Goal: Check status: Check status

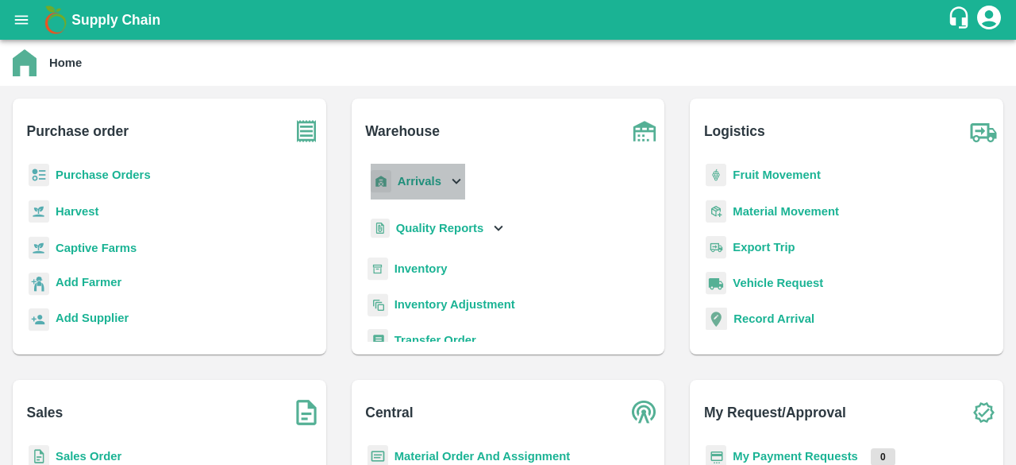
click at [456, 183] on icon at bounding box center [457, 182] width 9 height 6
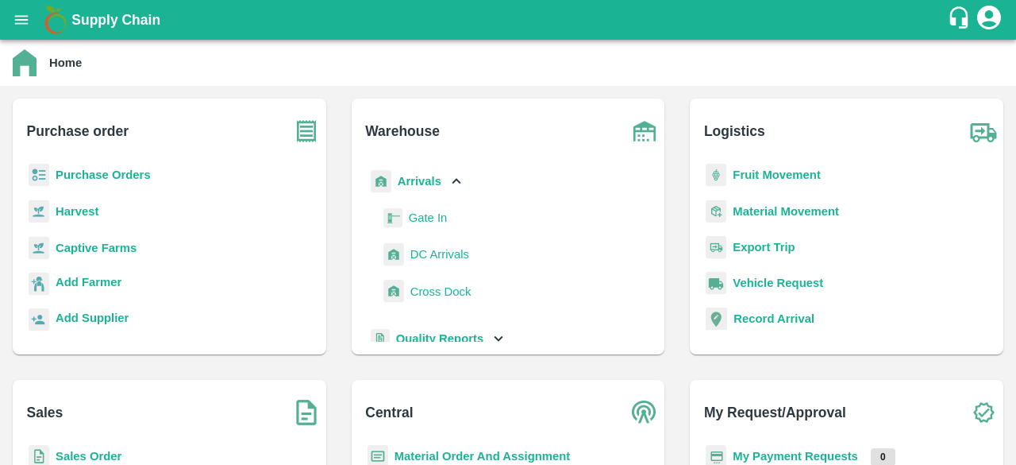
click at [443, 252] on span "DC Arrivals" at bounding box center [440, 253] width 59 height 17
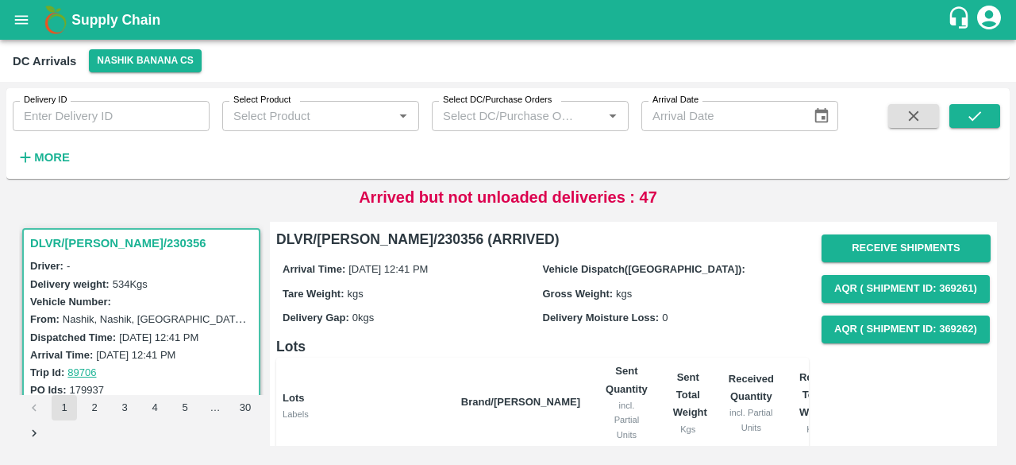
scroll to position [182, 0]
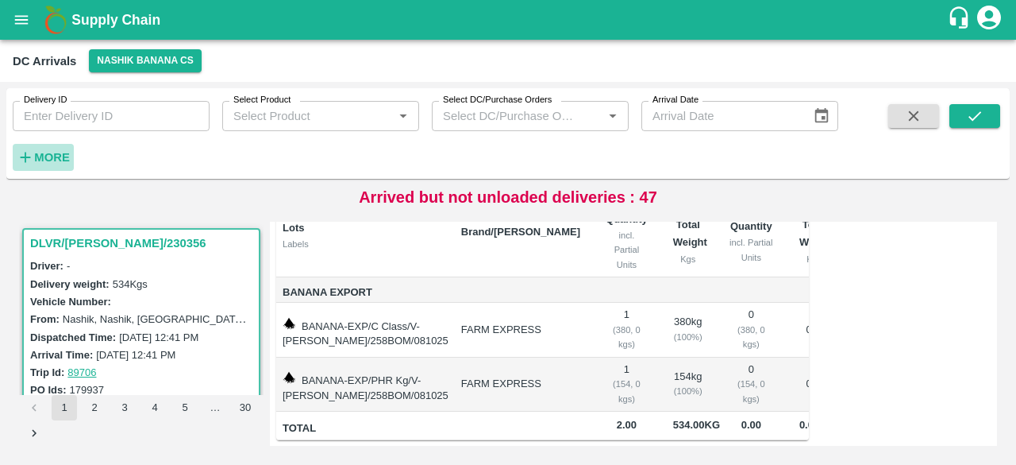
click at [46, 161] on strong "More" at bounding box center [52, 157] width 36 height 13
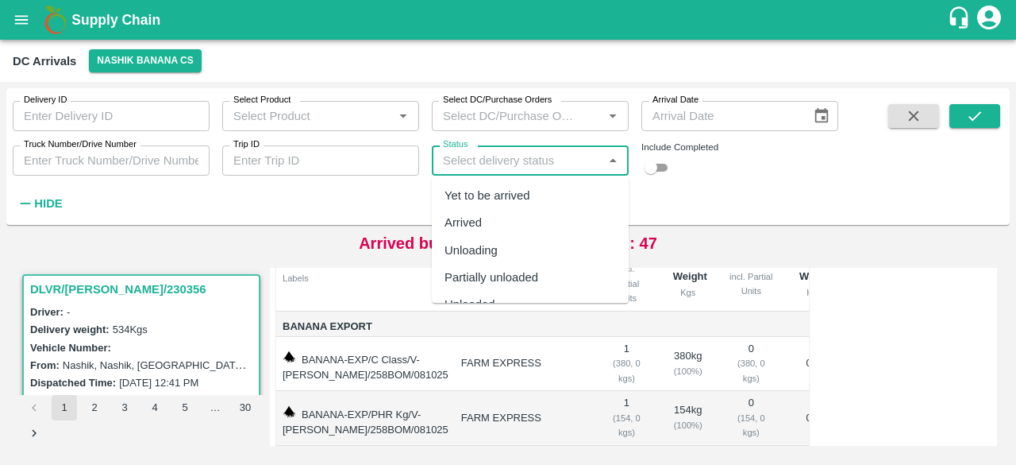
click at [530, 169] on input "Status" at bounding box center [517, 160] width 161 height 21
click at [530, 199] on div "Yet to be arrived" at bounding box center [488, 195] width 86 height 17
type input "Yet to be arrived"
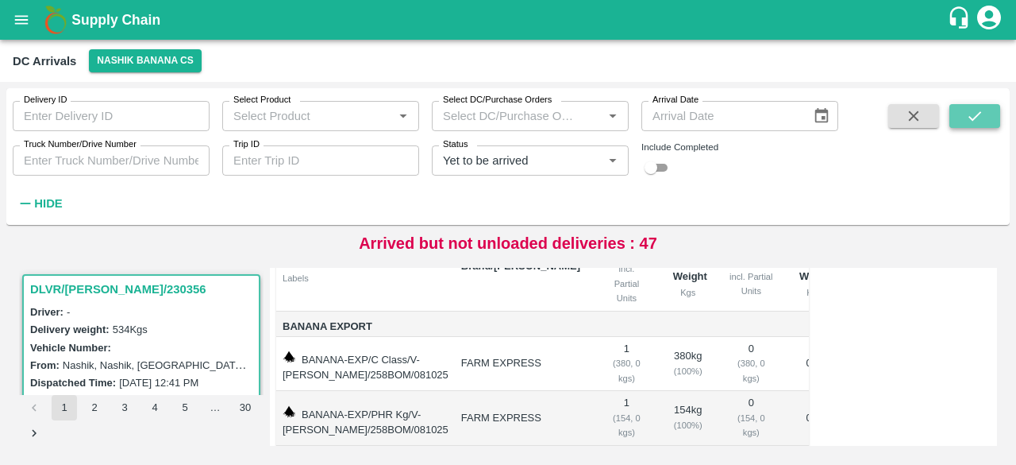
click at [974, 125] on button "submit" at bounding box center [975, 116] width 51 height 24
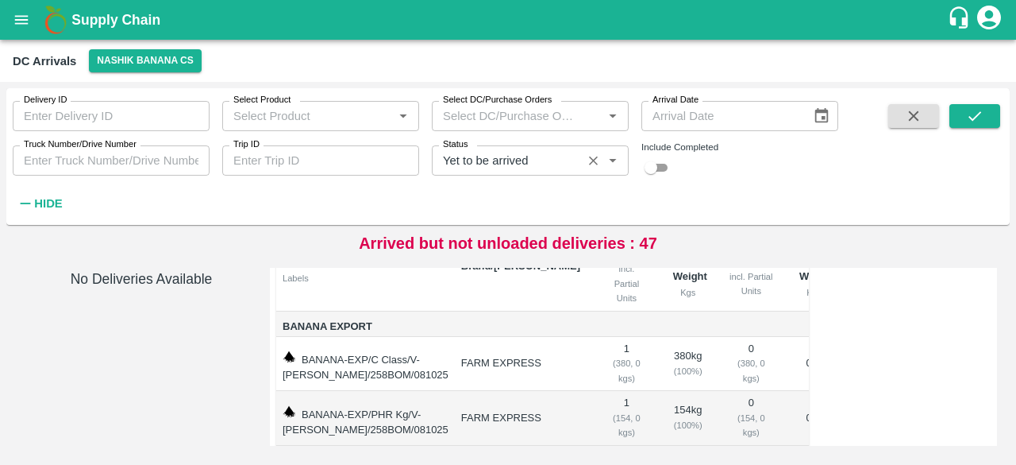
click at [594, 159] on icon "Clear" at bounding box center [593, 160] width 9 height 9
click at [272, 154] on input "Trip ID" at bounding box center [320, 160] width 197 height 30
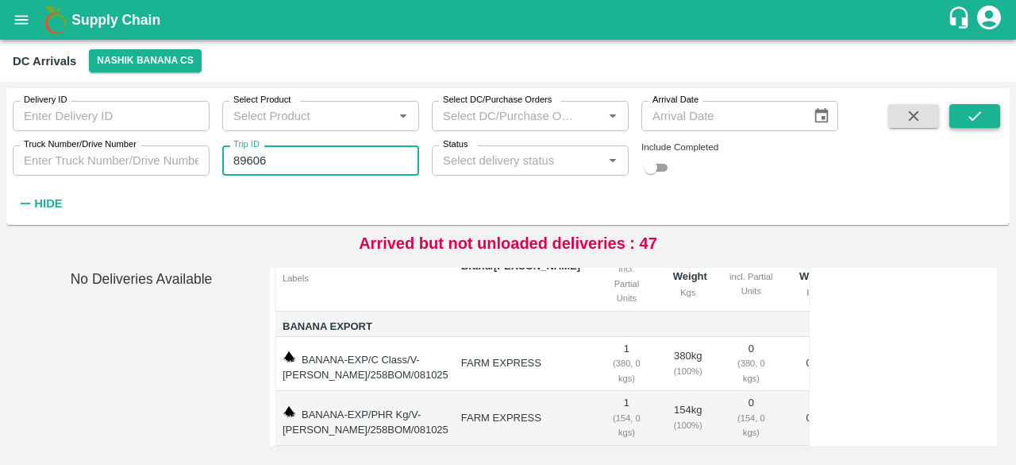
type input "89606"
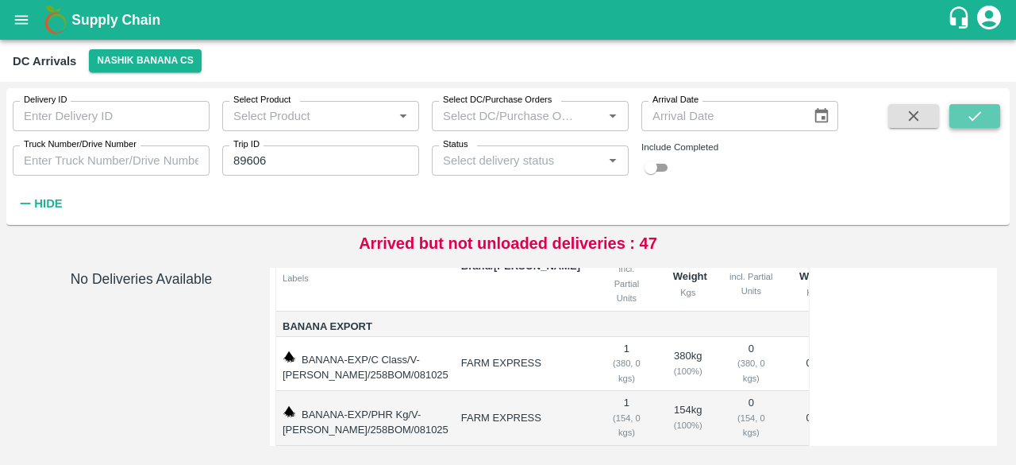
click at [977, 124] on icon "submit" at bounding box center [974, 115] width 17 height 17
click at [661, 172] on input "checkbox" at bounding box center [651, 167] width 57 height 19
checkbox input "true"
click at [983, 121] on icon "submit" at bounding box center [974, 115] width 17 height 17
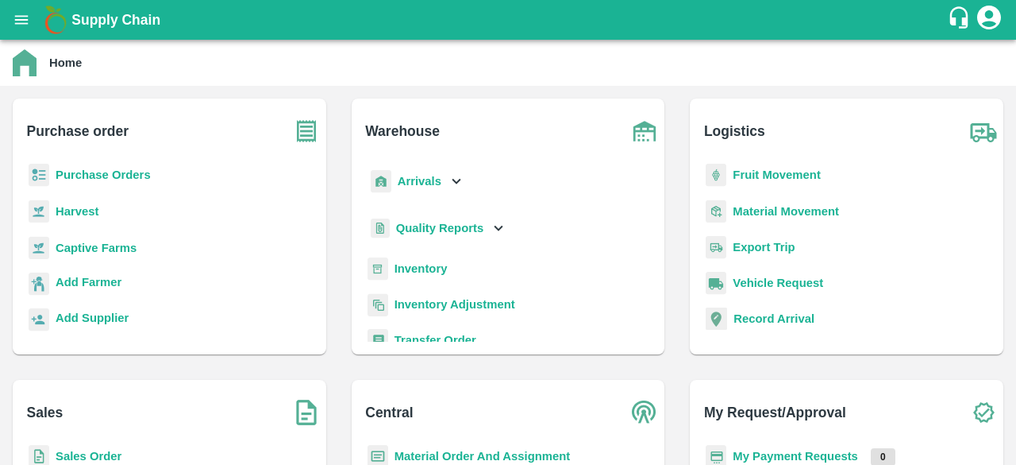
click at [133, 175] on b "Purchase Orders" at bounding box center [103, 174] width 95 height 13
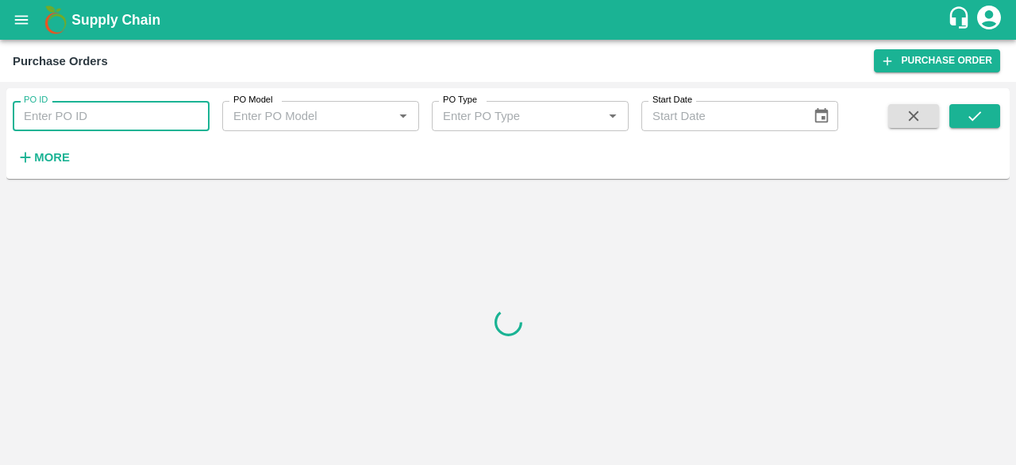
click at [105, 106] on input "PO ID" at bounding box center [111, 116] width 197 height 30
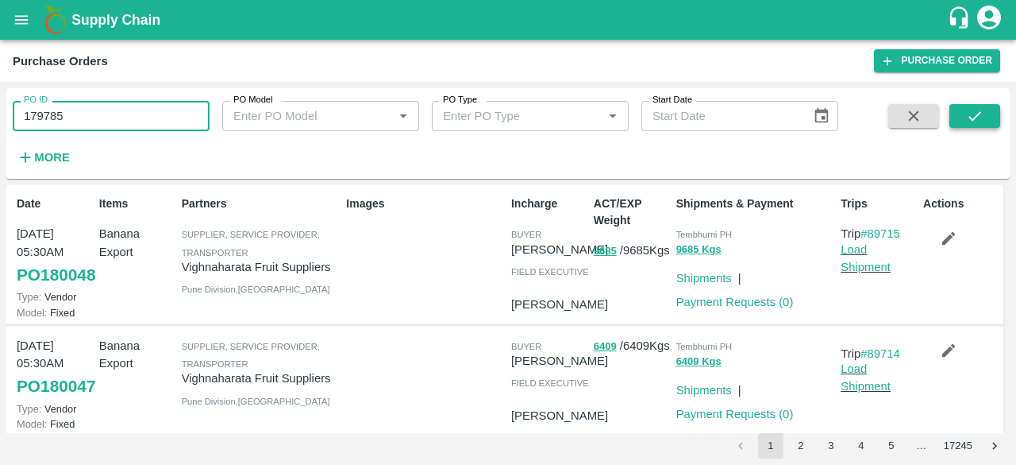
type input "179785"
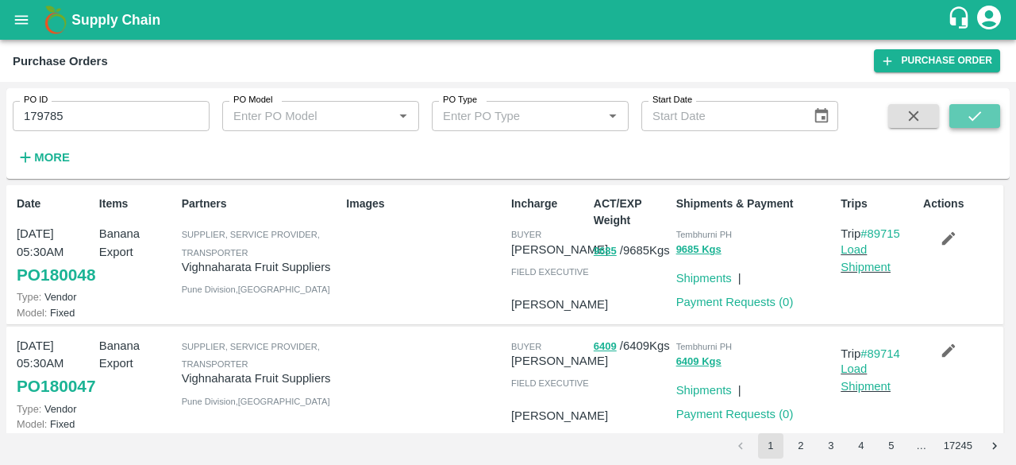
click at [985, 120] on button "submit" at bounding box center [975, 116] width 51 height 24
